Goal: Contribute content: Contribute content

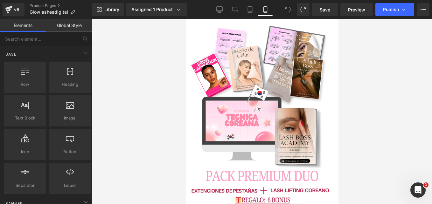
scroll to position [920, 0]
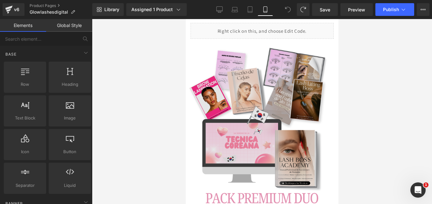
click at [260, 96] on img at bounding box center [262, 135] width 150 height 192
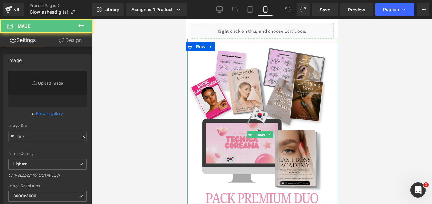
type input "[URL][DOMAIN_NAME][PERSON_NAME]"
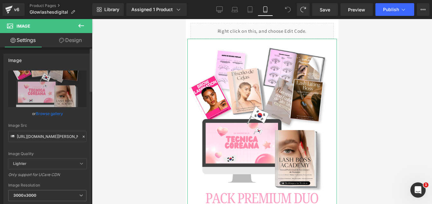
click at [82, 139] on div at bounding box center [84, 136] width 6 height 7
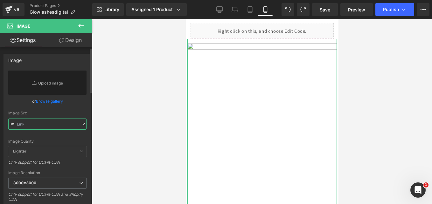
click at [36, 124] on input "text" at bounding box center [47, 124] width 78 height 11
paste input "[URL][DOMAIN_NAME]"
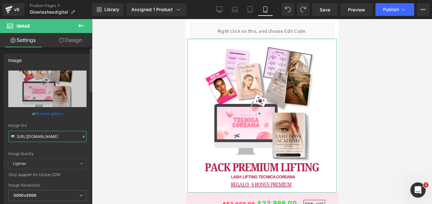
type input "[URL][DOMAIN_NAME]"
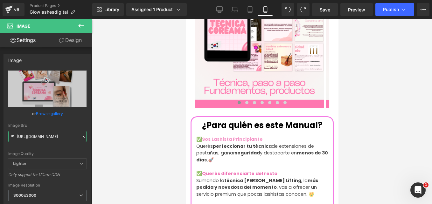
scroll to position [732, 0]
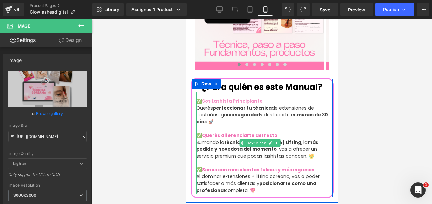
click at [281, 105] on p "Querés perfeccionar tu técnica de extensiones de pestañas, ganar seguridad y de…" at bounding box center [262, 115] width 132 height 21
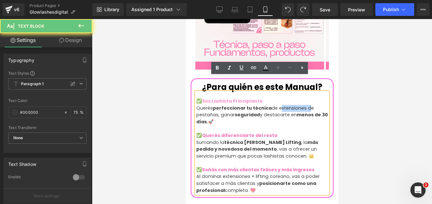
click at [288, 105] on p "Querés perfeccionar tu técnica de extensiones de pestañas, ganar seguridad y de…" at bounding box center [262, 115] width 132 height 21
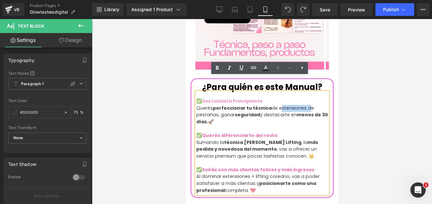
click at [288, 105] on p "Querés perfeccionar tu técnica de extensiones de pestañas, ganar seguridad y de…" at bounding box center [262, 115] width 132 height 21
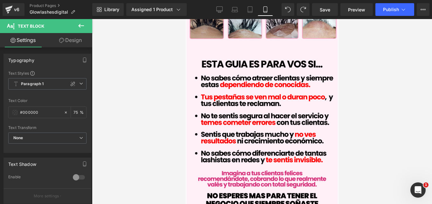
scroll to position [362, 0]
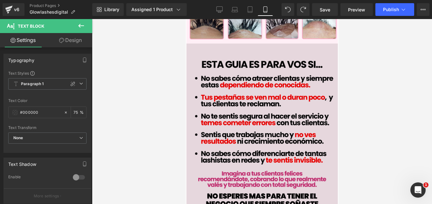
click at [255, 78] on img at bounding box center [262, 138] width 152 height 189
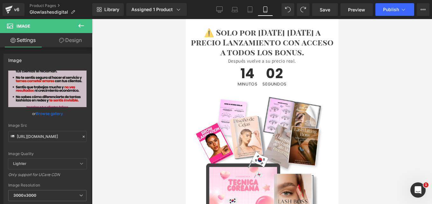
scroll to position [2458, 0]
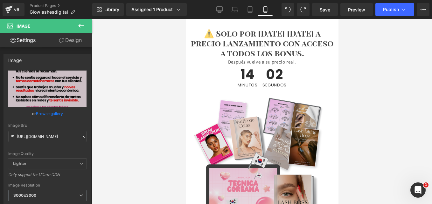
click at [247, 137] on img at bounding box center [262, 179] width 140 height 180
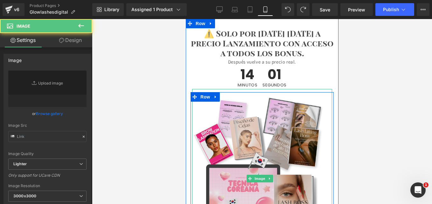
type input "[URL][DOMAIN_NAME][PERSON_NAME]"
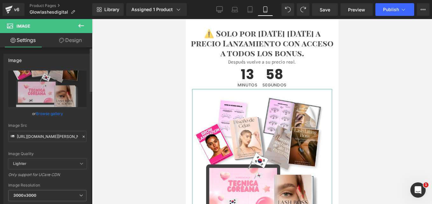
click at [82, 138] on icon at bounding box center [84, 137] width 4 height 4
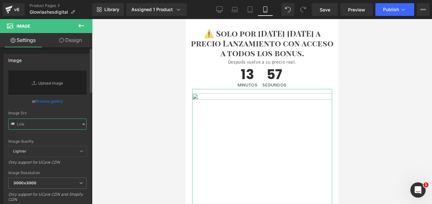
click at [56, 124] on input "text" at bounding box center [47, 124] width 78 height 11
paste input "[URL][DOMAIN_NAME]"
type input "[URL][DOMAIN_NAME]"
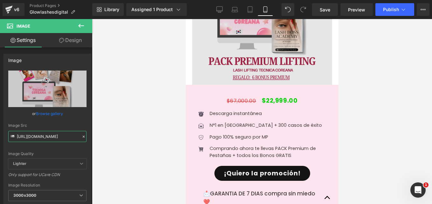
scroll to position [2606, 0]
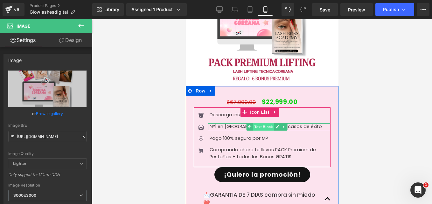
click at [259, 123] on span "Text Block" at bounding box center [263, 127] width 21 height 8
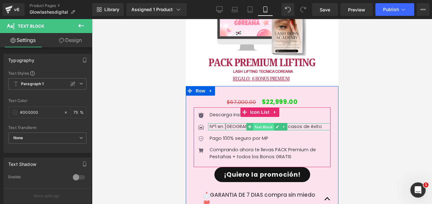
click at [259, 124] on span "Text Block" at bounding box center [263, 128] width 21 height 8
click at [239, 124] on p "N°1 en [GEOGRAPHIC_DATA] + 300 casos de éxito" at bounding box center [270, 127] width 121 height 7
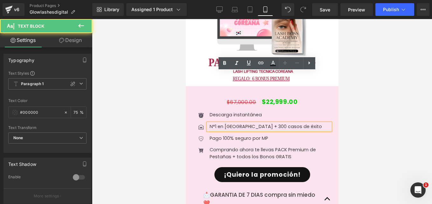
click at [256, 124] on p "N°1 en [GEOGRAPHIC_DATA] + 300 casos de éxito" at bounding box center [270, 127] width 121 height 7
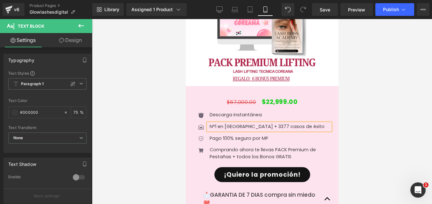
click at [304, 112] on ul "Icon Descarga instantánea Text Block Icon N°1 en [GEOGRAPHIC_DATA] + 3377 casos…" at bounding box center [262, 138] width 137 height 53
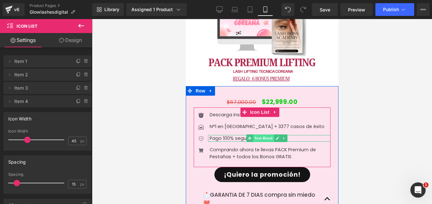
click at [266, 135] on span "Text Block" at bounding box center [263, 139] width 21 height 8
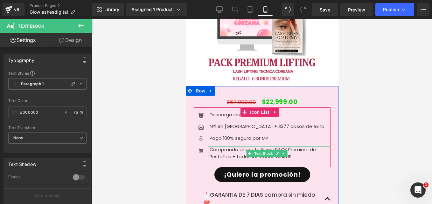
click at [302, 147] on p "Comprando ahora te llevas PACK Premium de Pestañas + todos los Bonos GRATIS" at bounding box center [270, 154] width 121 height 14
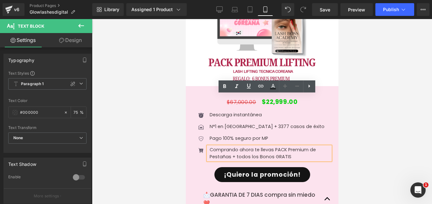
drag, startPoint x: 297, startPoint y: 103, endPoint x: 289, endPoint y: 103, distance: 8.0
click at [289, 147] on p "Comprando ahora te llevas PACK Premium de Pestañas + todos los Bonos GRATIS" at bounding box center [270, 154] width 121 height 14
drag, startPoint x: 234, startPoint y: 104, endPoint x: 275, endPoint y: 99, distance: 41.5
click at [275, 147] on p "Comprando ahora te llevas PACK Premium de Pestañas + todos los Bonos GRATIS" at bounding box center [270, 154] width 121 height 14
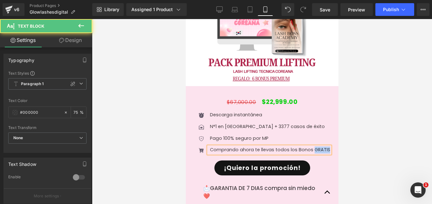
drag, startPoint x: 227, startPoint y: 105, endPoint x: 208, endPoint y: 104, distance: 19.4
click at [208, 147] on div "Comprando ahora te llevas todos los Bonos GRATIS" at bounding box center [269, 150] width 122 height 7
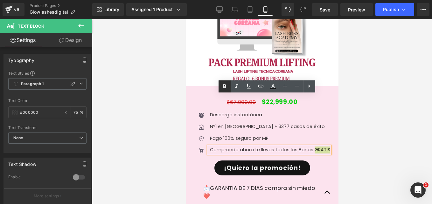
click at [0, 0] on icon at bounding box center [0, 0] width 0 height 0
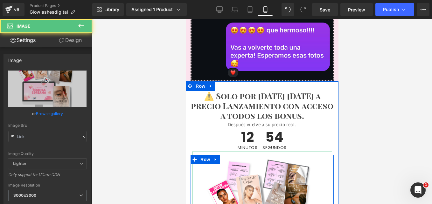
type input "[URL][DOMAIN_NAME]"
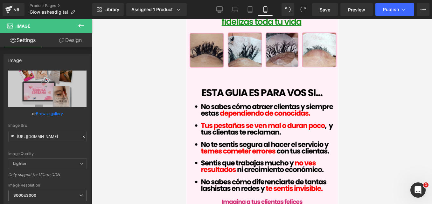
scroll to position [322, 0]
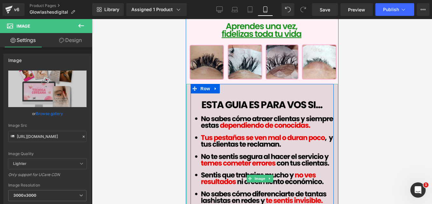
click at [229, 131] on img at bounding box center [262, 178] width 152 height 189
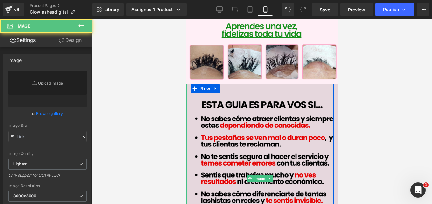
type input "[URL][DOMAIN_NAME]"
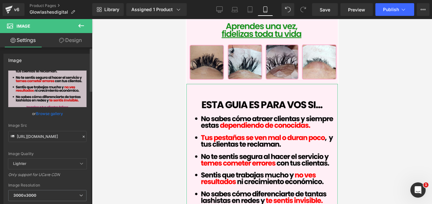
click at [82, 137] on icon at bounding box center [84, 137] width 4 height 4
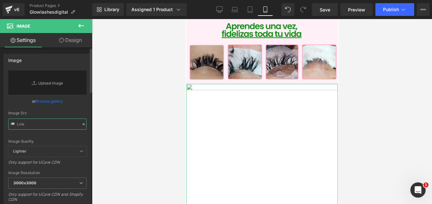
click at [40, 128] on input "text" at bounding box center [47, 124] width 78 height 11
paste input "[URL][DOMAIN_NAME]"
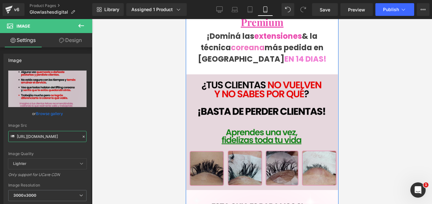
scroll to position [215, 0]
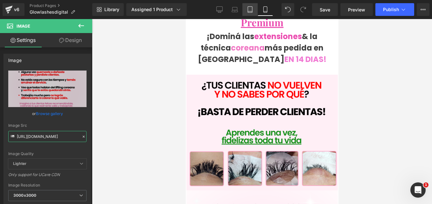
type input "[URL][DOMAIN_NAME]"
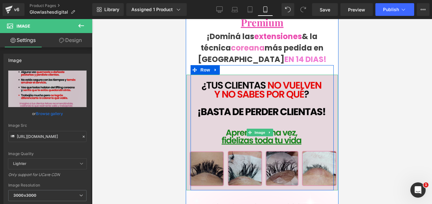
click at [215, 115] on img at bounding box center [262, 133] width 152 height 116
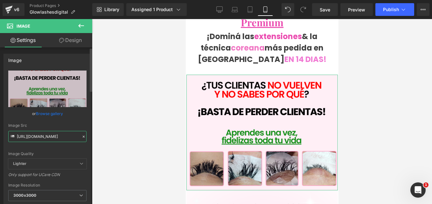
click at [44, 135] on input "[URL][DOMAIN_NAME]" at bounding box center [47, 136] width 78 height 11
paste input "3.png?v=1756167044"
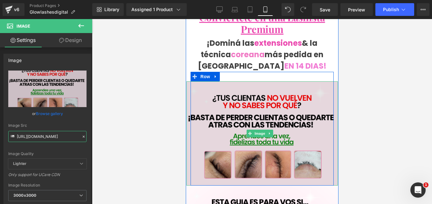
scroll to position [209, 0]
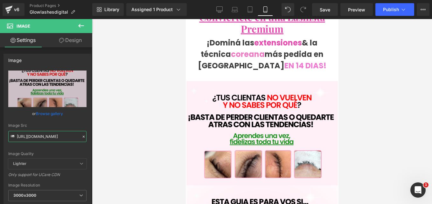
type input "[URL][DOMAIN_NAME]"
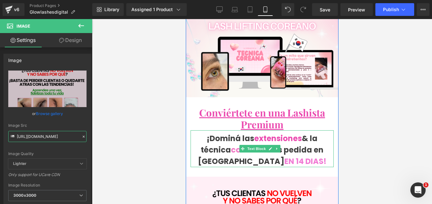
scroll to position [108, 0]
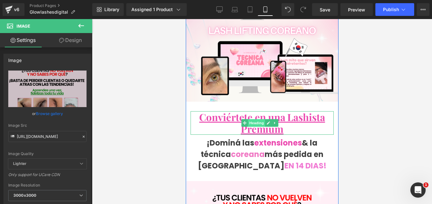
click at [260, 119] on span "Heading" at bounding box center [256, 123] width 17 height 8
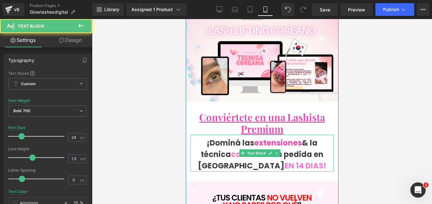
click at [303, 152] on p "¡Dominá las extensiones & la técnica coreana más pedida en [GEOGRAPHIC_DATA] EN…" at bounding box center [261, 155] width 143 height 34
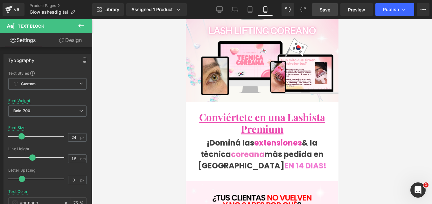
click at [326, 7] on span "Save" at bounding box center [325, 9] width 11 height 7
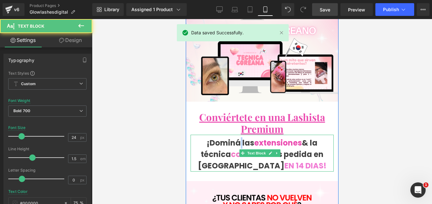
click at [239, 138] on p "¡Dominá las extensiones & la técnica coreana más pedida en [GEOGRAPHIC_DATA] EN…" at bounding box center [261, 155] width 143 height 34
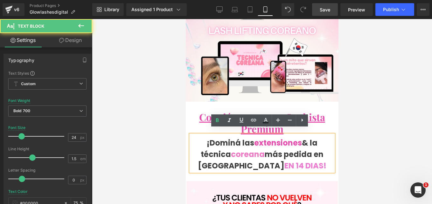
click at [246, 138] on p "¡Dominá las extensiones & la técnica coreana más pedida en [GEOGRAPHIC_DATA] EN…" at bounding box center [261, 155] width 143 height 34
drag, startPoint x: 238, startPoint y: 136, endPoint x: 308, endPoint y: 134, distance: 69.8
click at [308, 138] on p "¡Dominá las extensiones & la técnica coreana más pedida en [GEOGRAPHIC_DATA] EN…" at bounding box center [261, 155] width 143 height 34
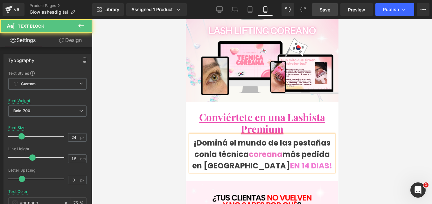
click at [217, 160] on p "¡Dominá el mundo de las pestañas con la técnica coreana más pedida en [GEOGRAPH…" at bounding box center [261, 155] width 143 height 34
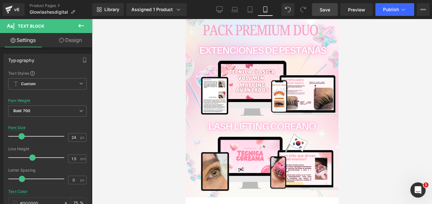
scroll to position [0, 0]
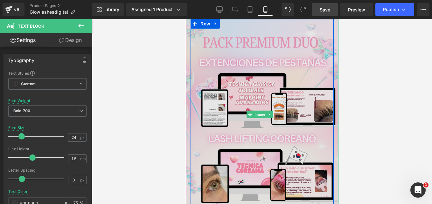
click at [262, 97] on img at bounding box center [262, 114] width 153 height 191
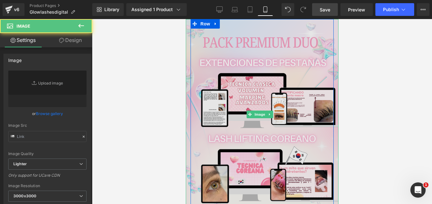
type input "[URL][DOMAIN_NAME][PERSON_NAME]"
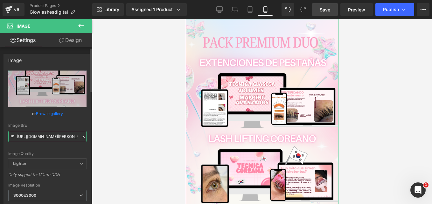
click at [64, 138] on input "[URL][DOMAIN_NAME][PERSON_NAME]" at bounding box center [47, 136] width 78 height 11
click at [82, 138] on icon at bounding box center [84, 137] width 4 height 4
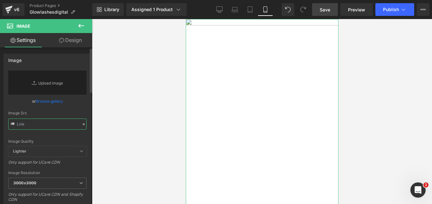
click at [37, 122] on input "text" at bounding box center [47, 124] width 78 height 11
paste input "[URL][DOMAIN_NAME]"
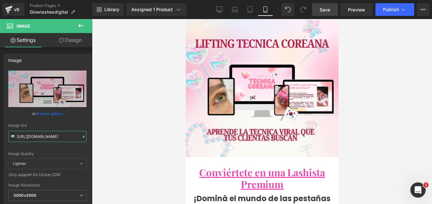
type input "[URL][DOMAIN_NAME]"
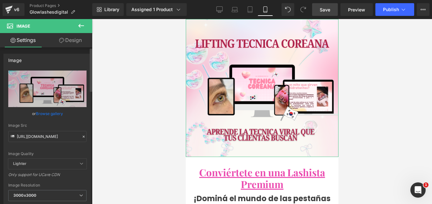
click at [82, 138] on icon at bounding box center [84, 137] width 4 height 4
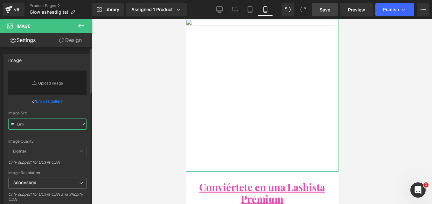
click at [44, 123] on input "text" at bounding box center [47, 124] width 78 height 11
paste input "[URL][DOMAIN_NAME]"
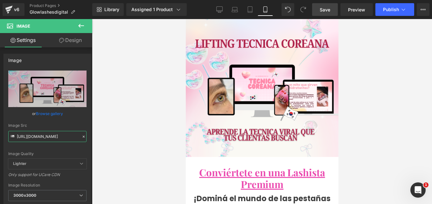
type input "[URL][DOMAIN_NAME]"
click at [328, 9] on span "Save" at bounding box center [325, 9] width 11 height 7
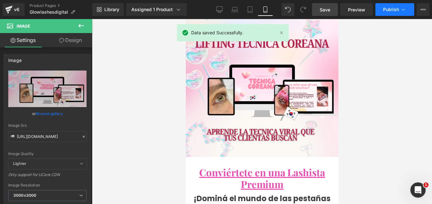
click at [393, 5] on button "Publish" at bounding box center [395, 9] width 39 height 13
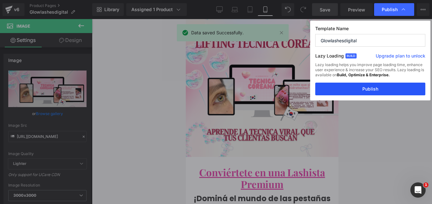
click at [343, 91] on button "Publish" at bounding box center [371, 89] width 110 height 13
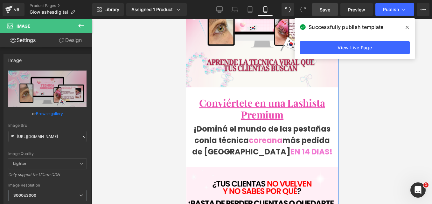
scroll to position [129, 0]
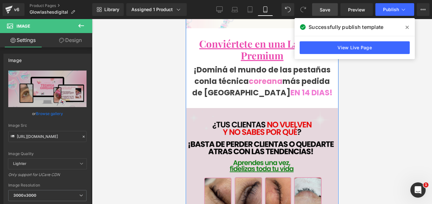
click at [259, 148] on img at bounding box center [262, 160] width 152 height 104
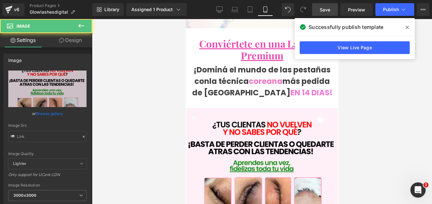
type input "[URL][DOMAIN_NAME]"
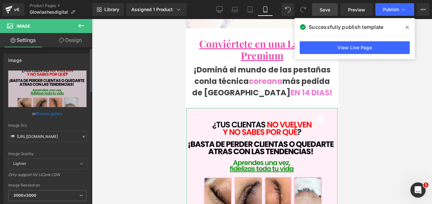
click at [83, 137] on icon at bounding box center [84, 137] width 2 height 2
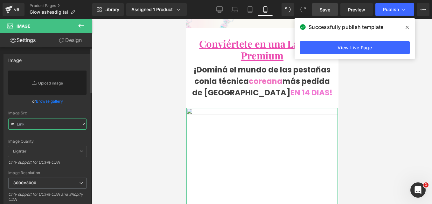
click at [51, 126] on input "text" at bounding box center [47, 124] width 78 height 11
paste input "[URL][DOMAIN_NAME]"
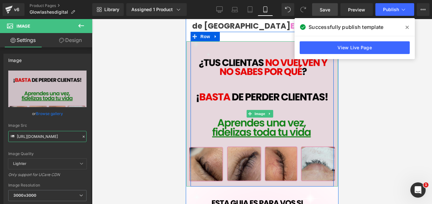
scroll to position [196, 0]
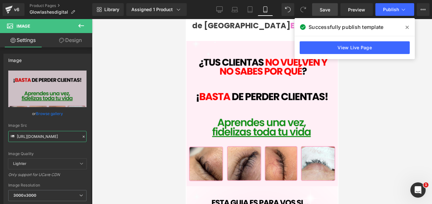
type input "[URL][DOMAIN_NAME]"
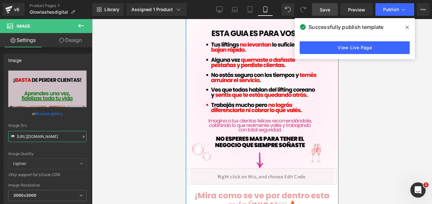
scroll to position [367, 0]
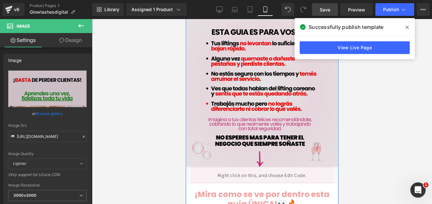
click at [240, 109] on img at bounding box center [262, 92] width 152 height 152
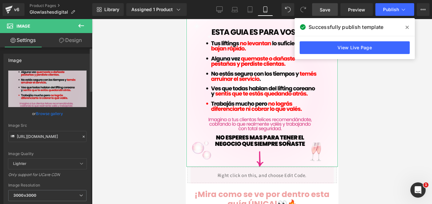
click at [82, 138] on icon at bounding box center [84, 137] width 4 height 4
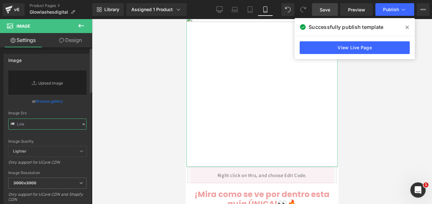
click at [56, 127] on input "text" at bounding box center [47, 124] width 78 height 11
paste input "[URL][DOMAIN_NAME]"
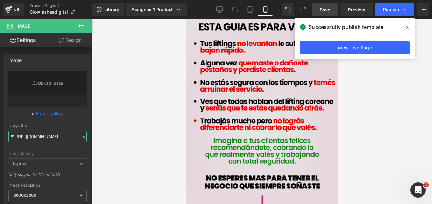
type input "[URL][DOMAIN_NAME]"
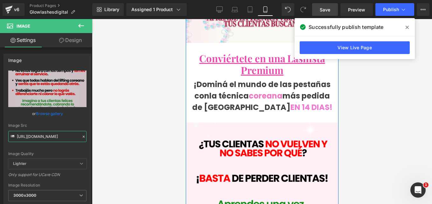
scroll to position [110, 0]
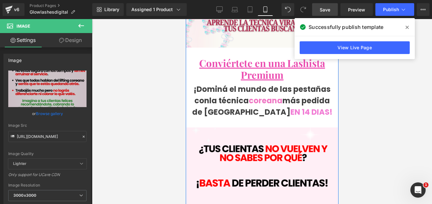
click at [186, 19] on div at bounding box center [186, 19] width 0 height 0
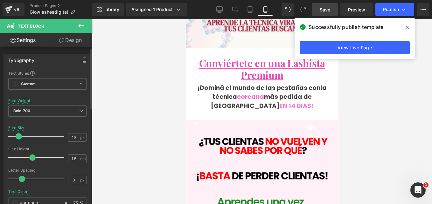
type input "20"
click at [20, 139] on span at bounding box center [19, 136] width 6 height 6
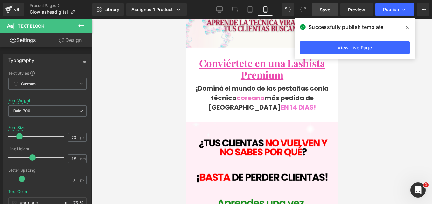
click at [329, 7] on span "Save" at bounding box center [325, 9] width 11 height 7
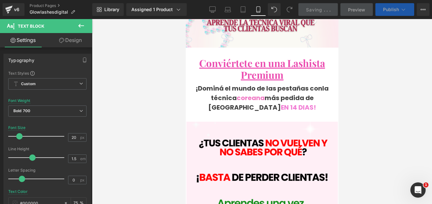
click at [392, 8] on span "Publish" at bounding box center [391, 9] width 16 height 5
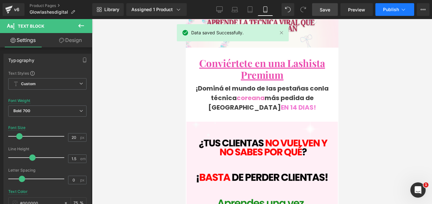
click at [393, 8] on span "Publish" at bounding box center [391, 9] width 16 height 5
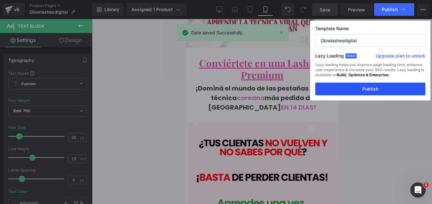
click at [375, 88] on button "Publish" at bounding box center [371, 89] width 110 height 13
